Goal: Transaction & Acquisition: Purchase product/service

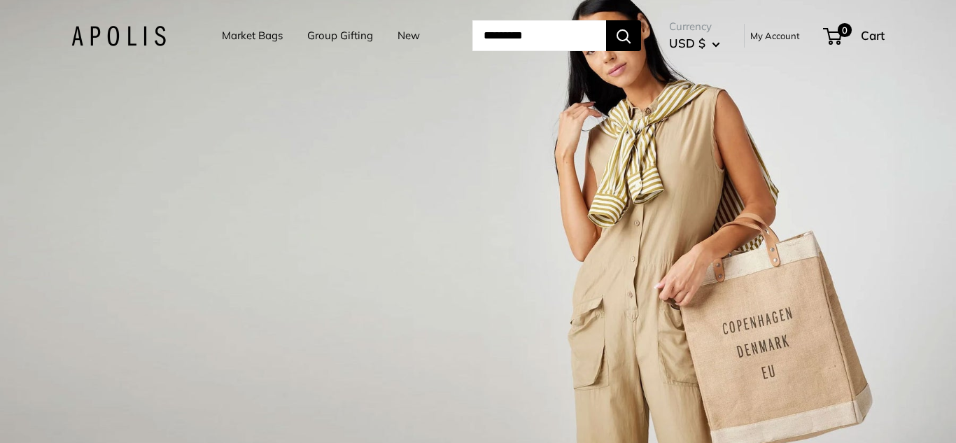
click at [153, 171] on div "1 / 3" at bounding box center [478, 221] width 956 height 443
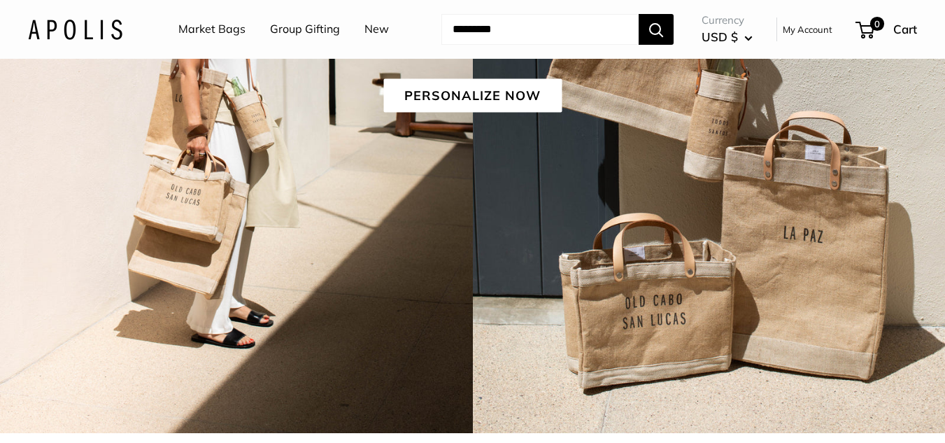
scroll to position [364, 0]
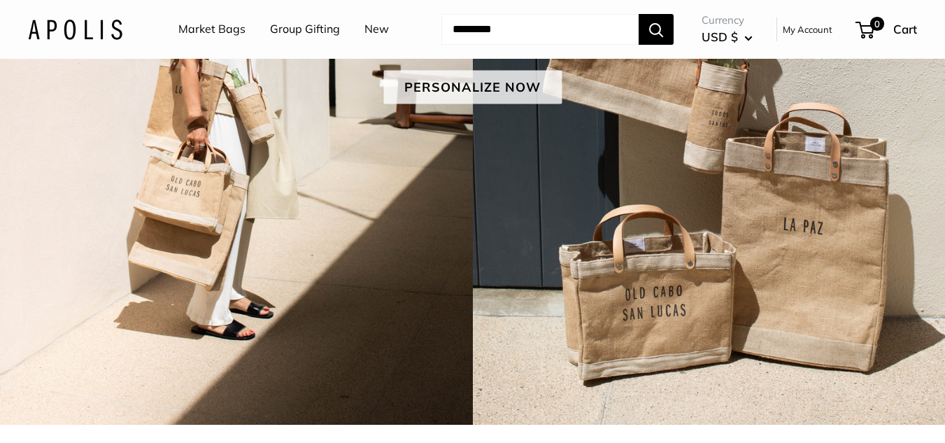
click at [537, 78] on link "Personalize Now" at bounding box center [472, 88] width 178 height 34
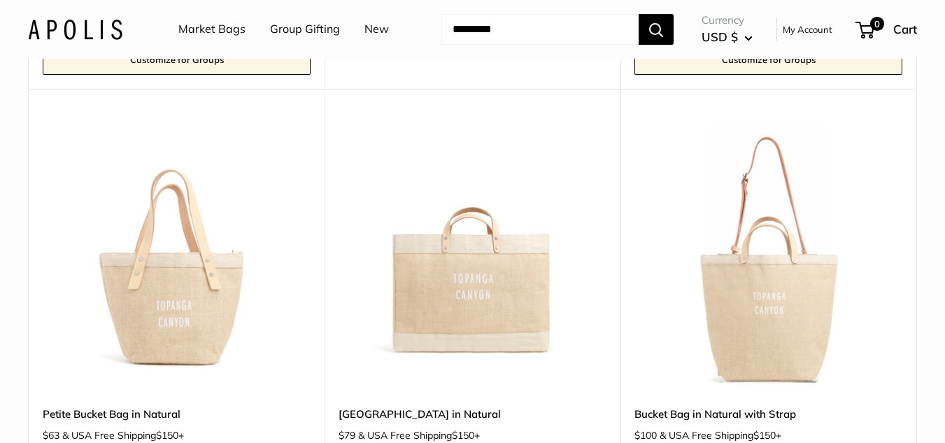
scroll to position [1177, 0]
